Goal: Task Accomplishment & Management: Manage account settings

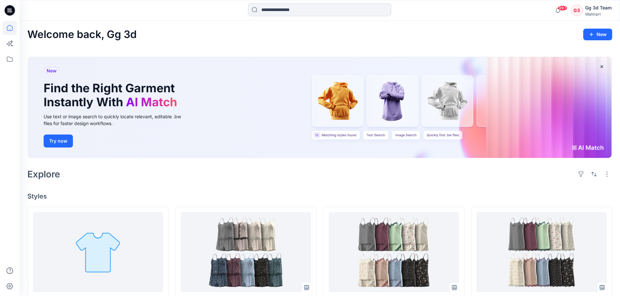
scroll to position [130, 0]
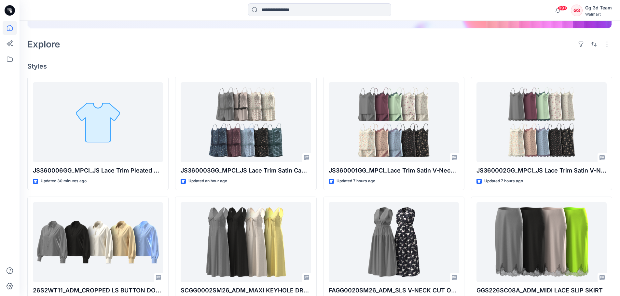
click at [257, 43] on div "Explore" at bounding box center [319, 44] width 585 height 16
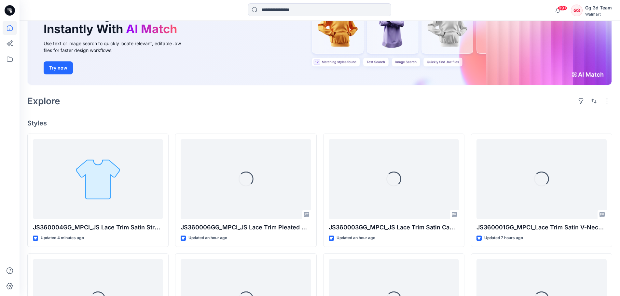
scroll to position [98, 0]
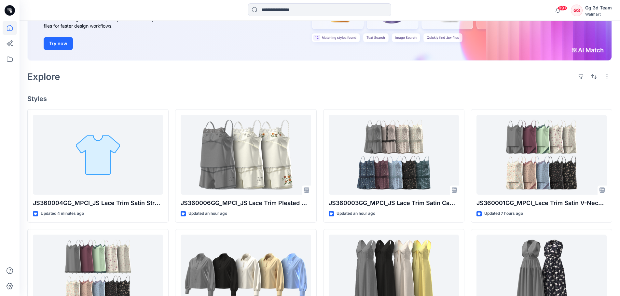
click at [243, 90] on div "Welcome back, Gg 3d New New Find the Right Garment Instantly With AI Match Use …" at bounding box center [320, 208] width 600 height 571
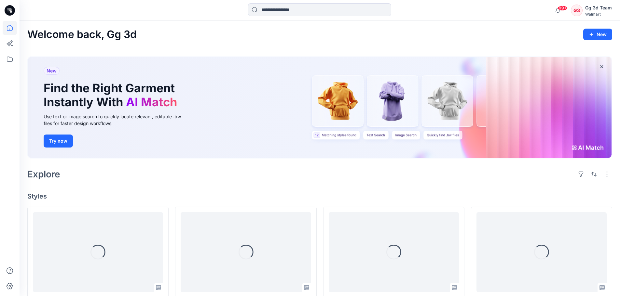
click at [245, 35] on div "Welcome back, Gg 3d New" at bounding box center [319, 35] width 585 height 12
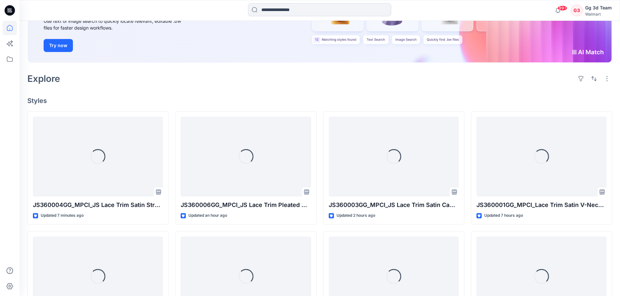
scroll to position [98, 0]
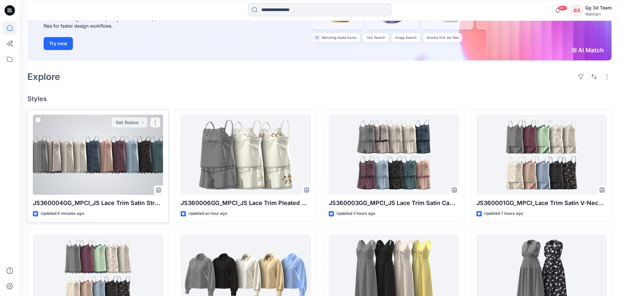
click at [101, 181] on div at bounding box center [98, 155] width 130 height 80
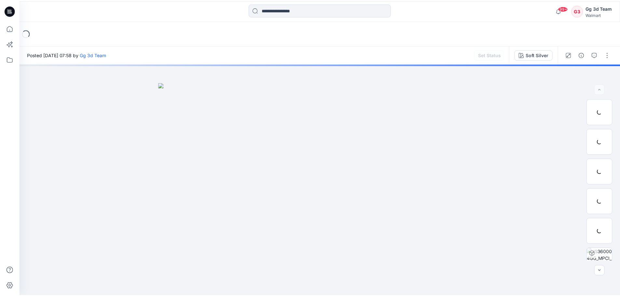
scroll to position [98, 0]
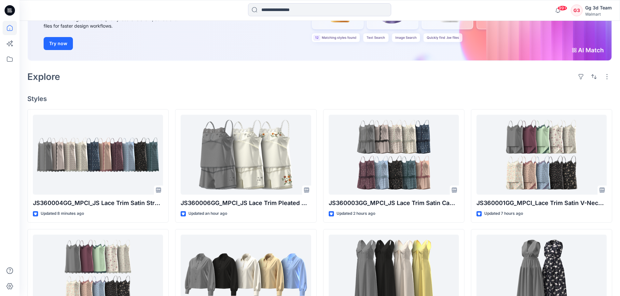
drag, startPoint x: 273, startPoint y: 61, endPoint x: 296, endPoint y: 78, distance: 28.8
click at [273, 61] on div "New Find the Right Garment Instantly With AI Match Use text or image search to …" at bounding box center [319, 10] width 585 height 115
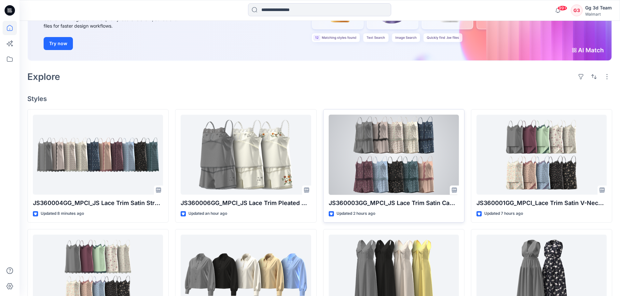
click at [385, 186] on div at bounding box center [394, 155] width 130 height 80
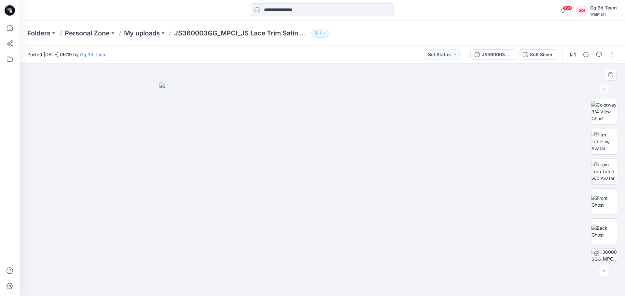
click at [452, 89] on img at bounding box center [321, 190] width 325 height 214
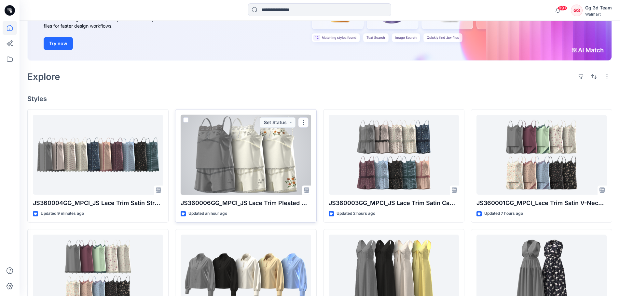
click at [265, 162] on div at bounding box center [246, 155] width 130 height 80
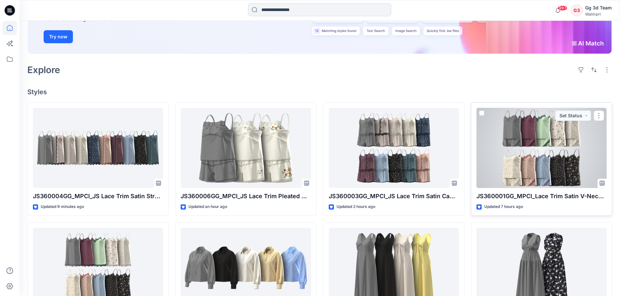
scroll to position [98, 0]
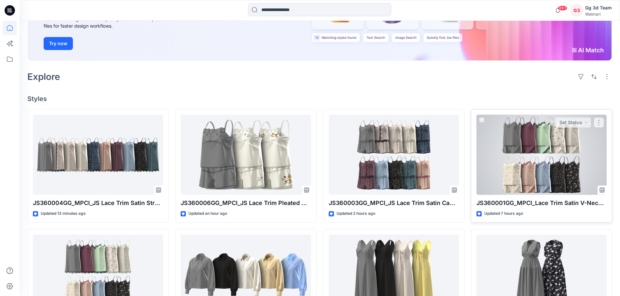
click at [562, 152] on div at bounding box center [541, 155] width 130 height 80
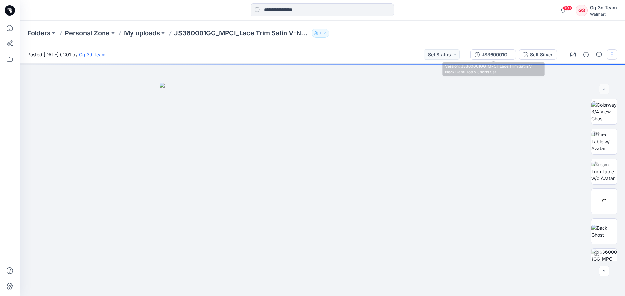
drag, startPoint x: 486, startPoint y: 52, endPoint x: 485, endPoint y: 58, distance: 6.2
click at [485, 52] on div "JS360001GG_MPCI_Lace Trim Satin V-Neck Cami Top & Shorts Set" at bounding box center [496, 54] width 30 height 7
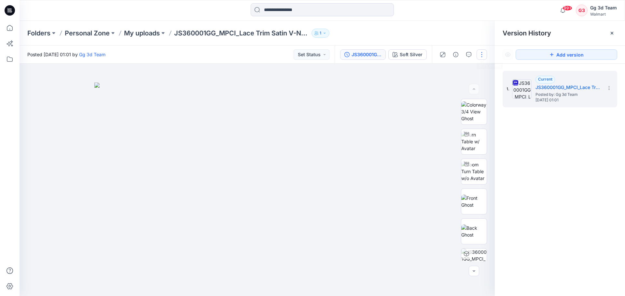
click at [481, 58] on button "button" at bounding box center [481, 54] width 10 height 10
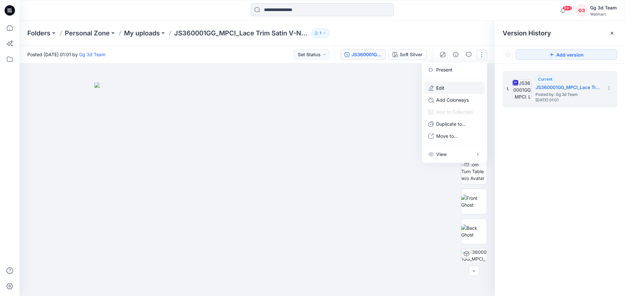
click at [443, 85] on p "Edit" at bounding box center [440, 88] width 8 height 7
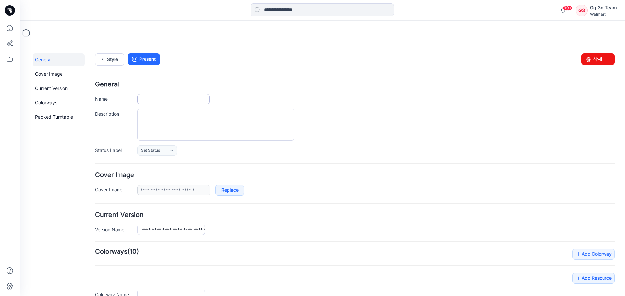
type input "**********"
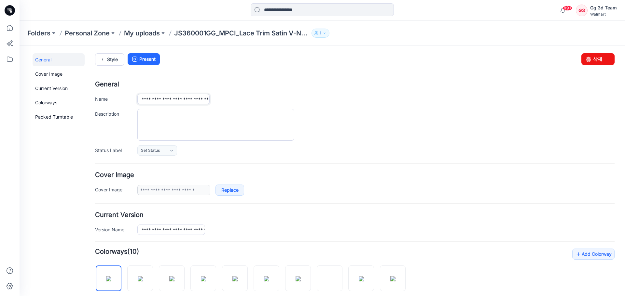
click at [184, 99] on input "**********" at bounding box center [173, 99] width 72 height 10
type input "**********"
click at [186, 230] on input "**********" at bounding box center [171, 230] width 68 height 10
type input "**********"
click at [382, 159] on form "**********" at bounding box center [354, 299] width 519 height 436
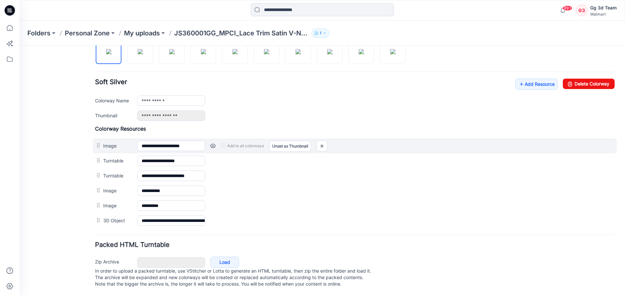
scroll to position [234, 0]
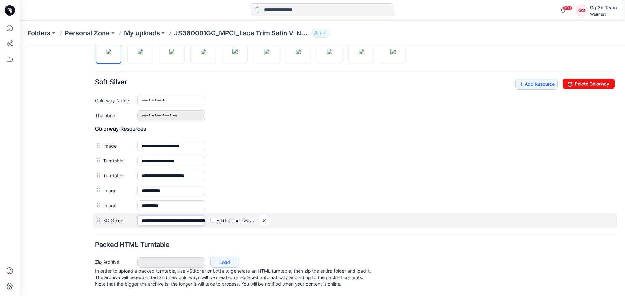
click at [184, 216] on input "**********" at bounding box center [171, 221] width 68 height 10
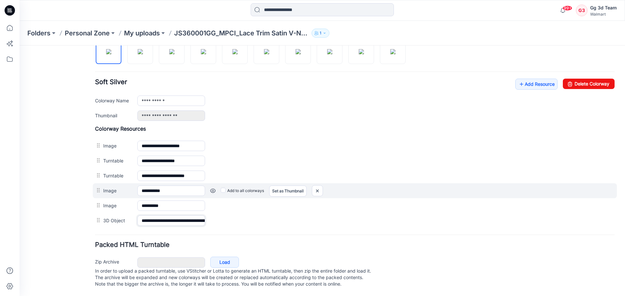
type input "**********"
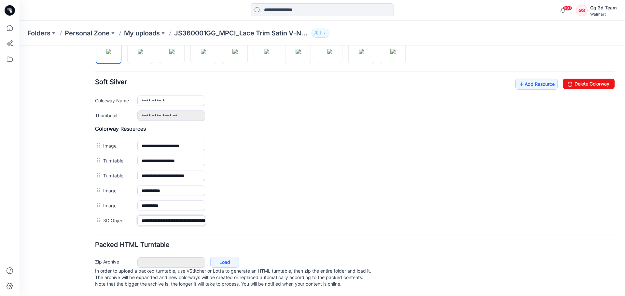
scroll to position [0, 0]
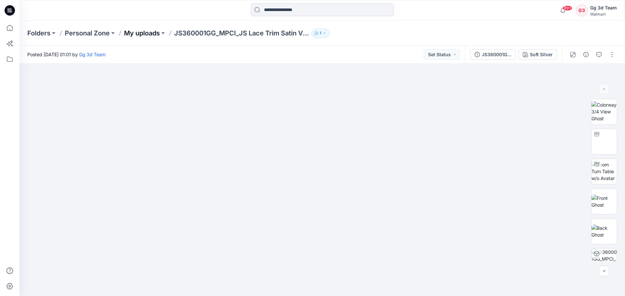
click at [131, 36] on p "My uploads" at bounding box center [142, 33] width 36 height 9
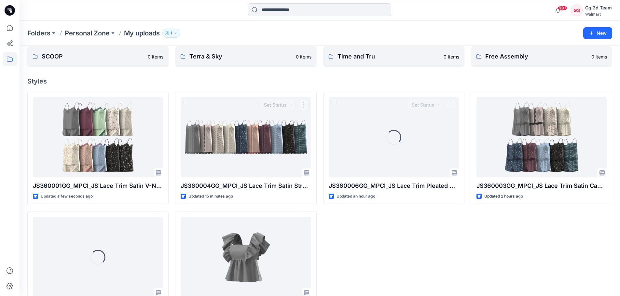
scroll to position [63, 0]
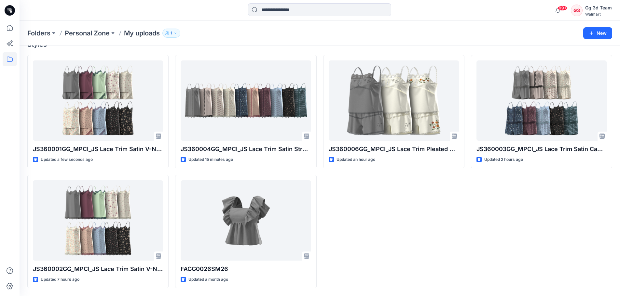
click at [521, 249] on div "JS360003GG_MPCI_JS Lace Trim Satin Cami Top & Shorts Set Updated 2 hours ago" at bounding box center [541, 172] width 141 height 234
click at [494, 227] on div "JS360003GG_MPCI_JS Lace Trim Satin Cami Top & Shorts Set Updated 2 hours ago" at bounding box center [541, 172] width 141 height 234
click at [210, 34] on div "Folders Personal Zone My uploads 1" at bounding box center [294, 33] width 534 height 9
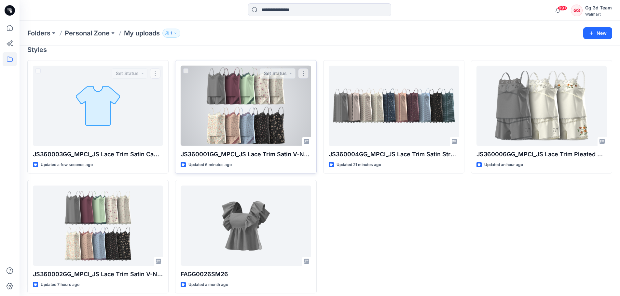
scroll to position [63, 0]
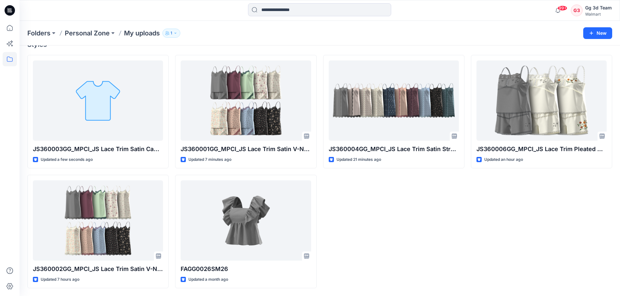
click at [273, 30] on div "Folders Personal Zone My uploads 1" at bounding box center [294, 33] width 534 height 9
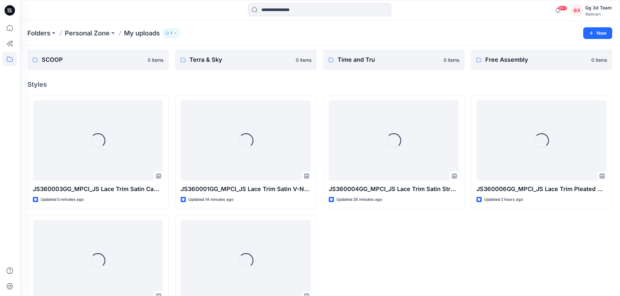
scroll to position [63, 0]
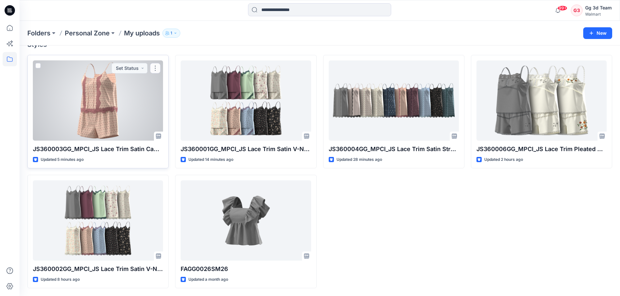
click at [84, 106] on div at bounding box center [98, 101] width 130 height 80
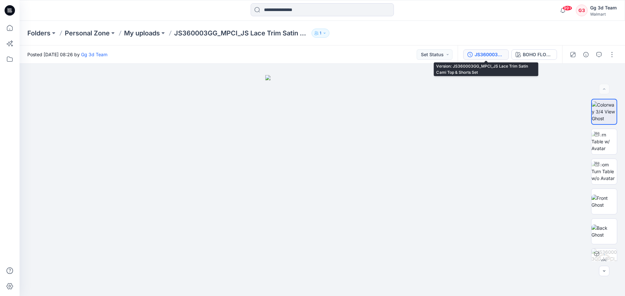
click at [478, 56] on div "JS360003GG_MPCI_JS Lace Trim Satin Cami Top & Shorts Set" at bounding box center [489, 54] width 30 height 7
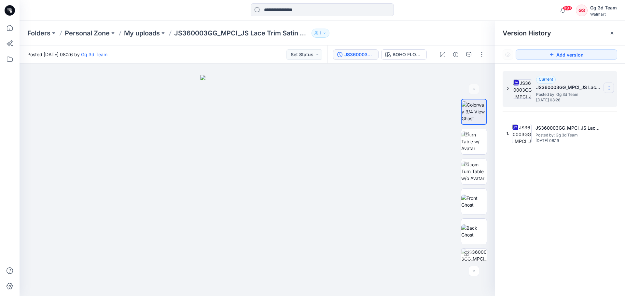
click at [609, 89] on icon at bounding box center [608, 88] width 5 height 5
click at [552, 146] on span "Delete Version" at bounding box center [563, 143] width 31 height 8
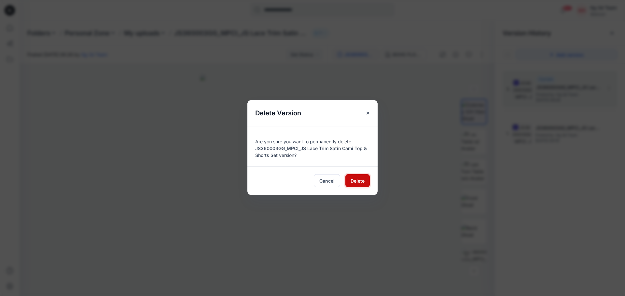
click at [355, 181] on span "Delete" at bounding box center [357, 181] width 14 height 7
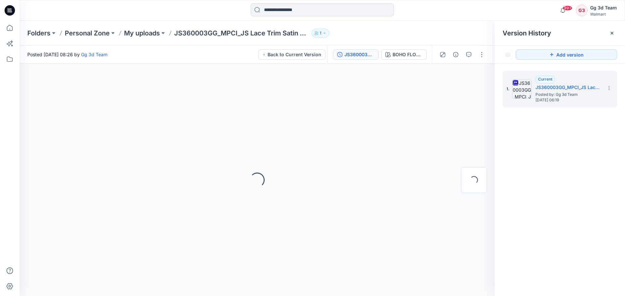
click at [583, 182] on div "1. Current JS360003GG_MPCI_JS Lace Trim Satin Cami Top & Shorts Set Posted by: …" at bounding box center [559, 185] width 130 height 242
click at [561, 138] on div "1. Current JS360003GG_MPCI_JS Lace Trim Satin Cami Top & Shorts Set Posted by: …" at bounding box center [559, 185] width 130 height 242
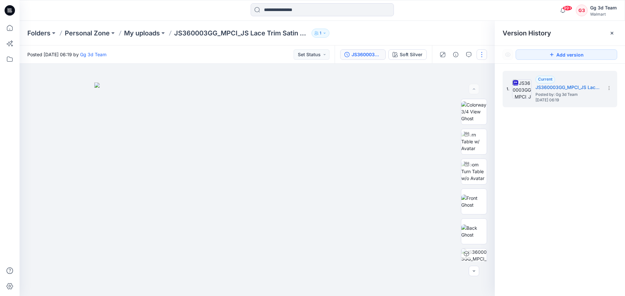
click at [480, 55] on button "button" at bounding box center [481, 54] width 10 height 10
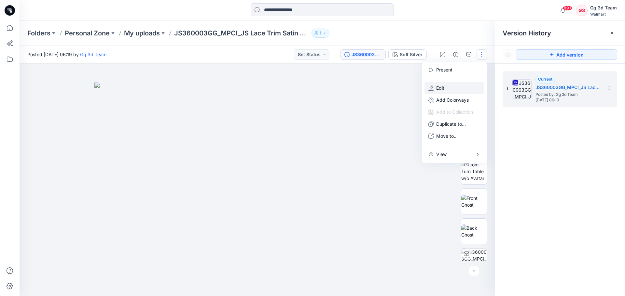
click at [446, 89] on button "Edit" at bounding box center [454, 88] width 60 height 12
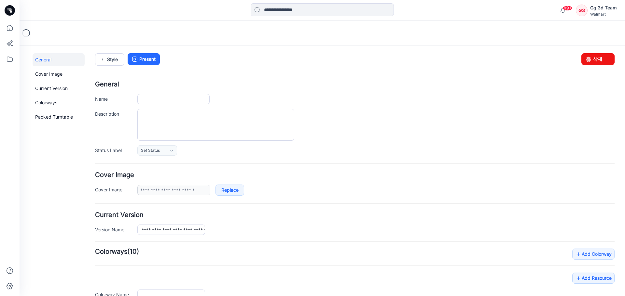
type input "**********"
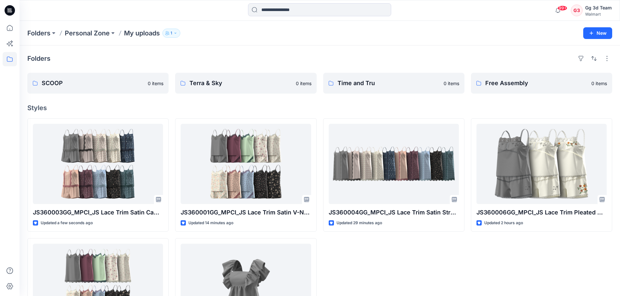
click at [328, 99] on div "Folders SCOOP 0 items Terra & Sky 0 items Time and Tru 0 items Free Assembly 0 …" at bounding box center [320, 203] width 600 height 314
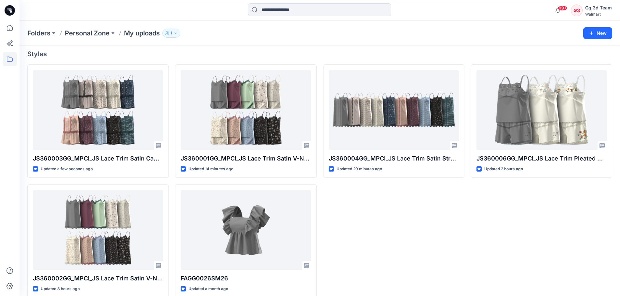
scroll to position [63, 0]
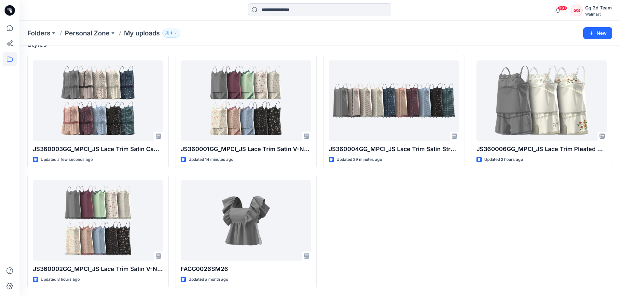
click at [393, 242] on div "JS360004GG_MPCI_JS Lace Trim Satin Strappy Dress Updated 29 minutes ago" at bounding box center [393, 172] width 141 height 234
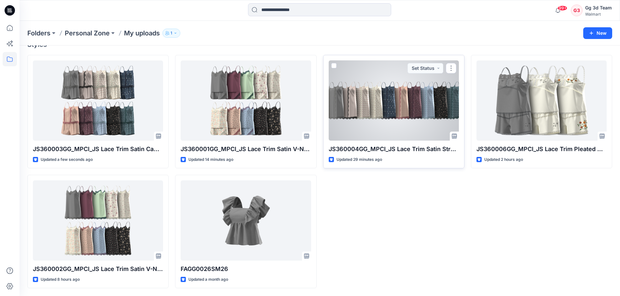
click at [408, 128] on div at bounding box center [394, 101] width 130 height 80
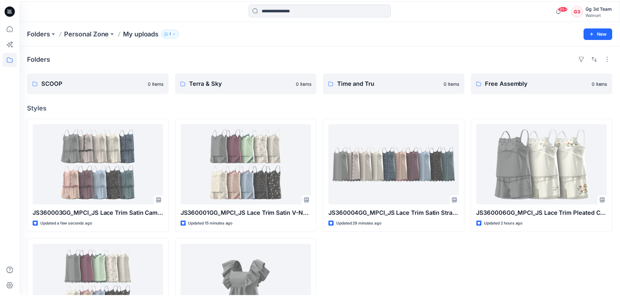
scroll to position [63, 0]
